Goal: Information Seeking & Learning: Learn about a topic

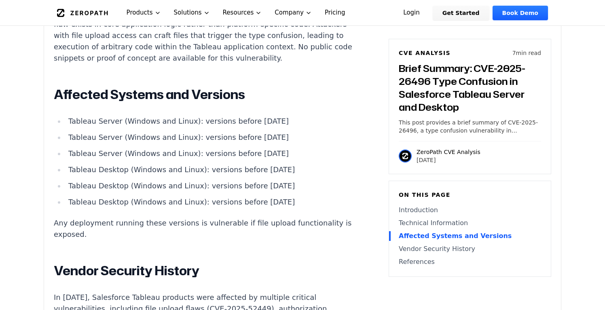
scroll to position [846, 0]
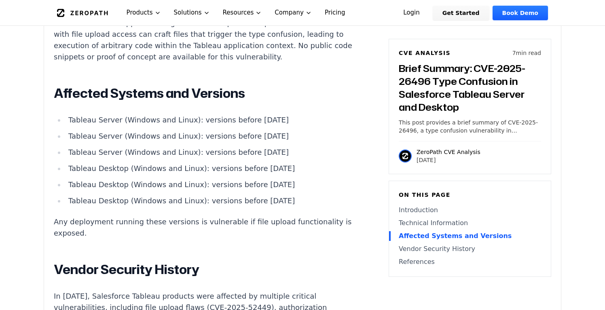
drag, startPoint x: 288, startPoint y: 170, endPoint x: 51, endPoint y: 54, distance: 263.7
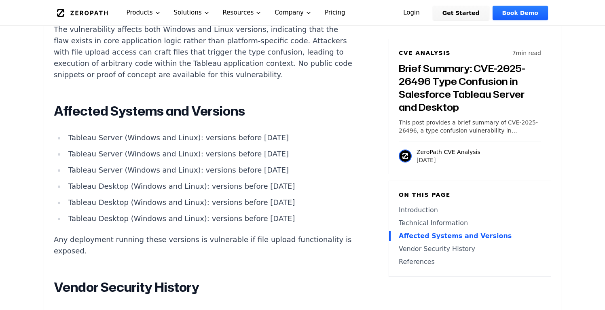
scroll to position [829, 0]
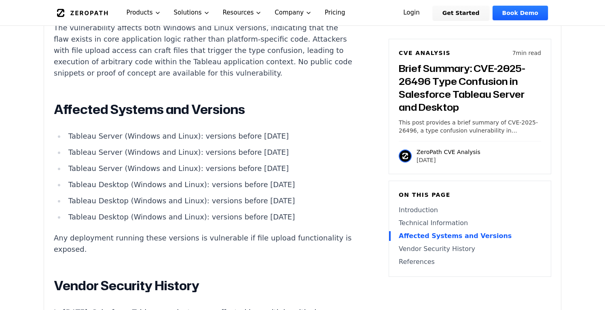
copy div "Affected Systems and Versions Tableau Server (Windows and Linux): versions befo…"
click at [230, 195] on li "Tableau Desktop (Windows and Linux): versions before [DATE]" at bounding box center [209, 200] width 289 height 11
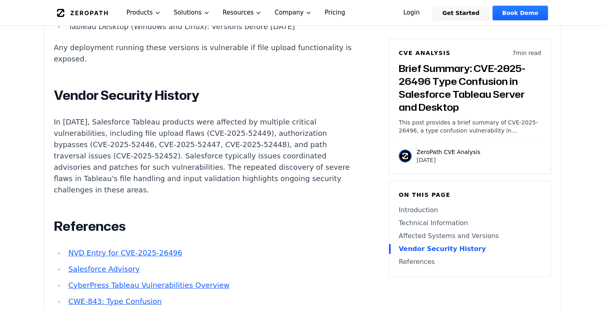
scroll to position [1021, 0]
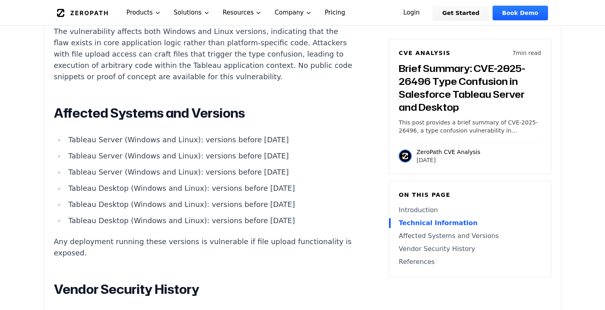
scroll to position [829, 0]
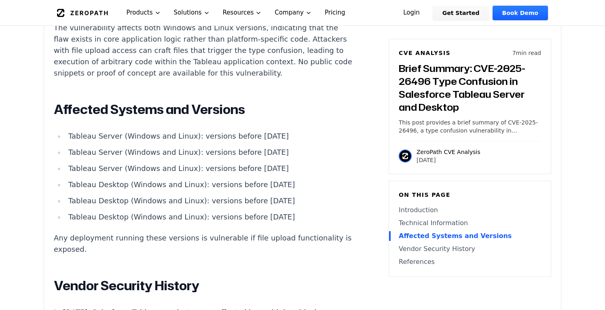
drag, startPoint x: 287, startPoint y: 181, endPoint x: 66, endPoint y: 92, distance: 237.9
click at [66, 92] on div "Introduction Local code inclusion in enterprise analytics platforms can lead to…" at bounding box center [204, 119] width 301 height 757
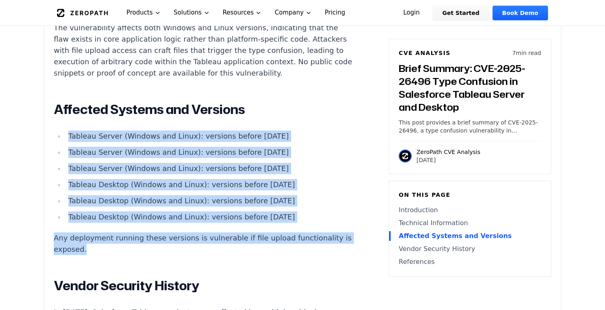
drag, startPoint x: 66, startPoint y: 92, endPoint x: 350, endPoint y: 203, distance: 304.4
click at [350, 203] on div "Introduction Local code inclusion in enterprise analytics platforms can lead to…" at bounding box center [204, 119] width 301 height 757
copy div "Tableau Server (Windows and Linux): versions before [DATE] Tableau Server (Wind…"
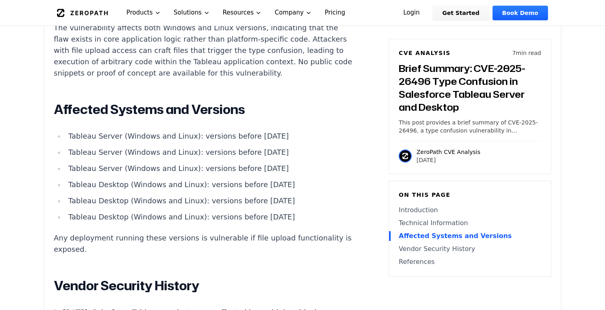
click at [186, 229] on div "Introduction Local code inclusion in enterprise analytics platforms can lead to…" at bounding box center [204, 119] width 301 height 757
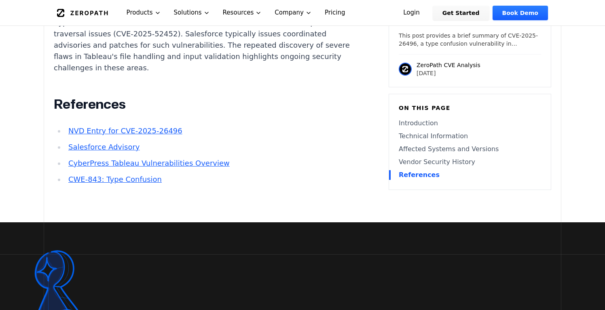
scroll to position [1129, 0]
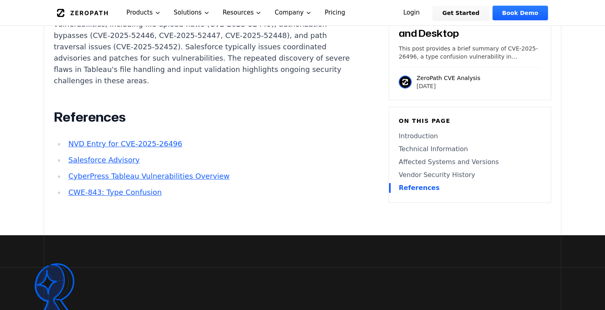
click at [126, 156] on link "Salesforce Advisory" at bounding box center [103, 160] width 71 height 8
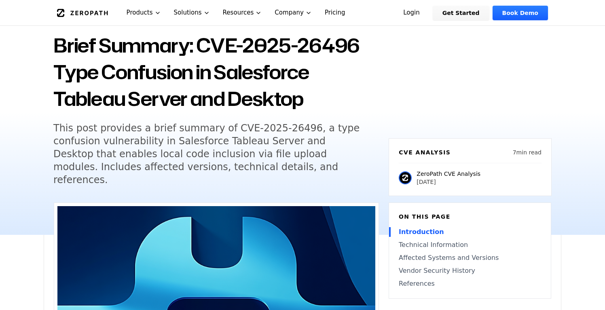
scroll to position [0, 0]
